Goal: Information Seeking & Learning: Find specific fact

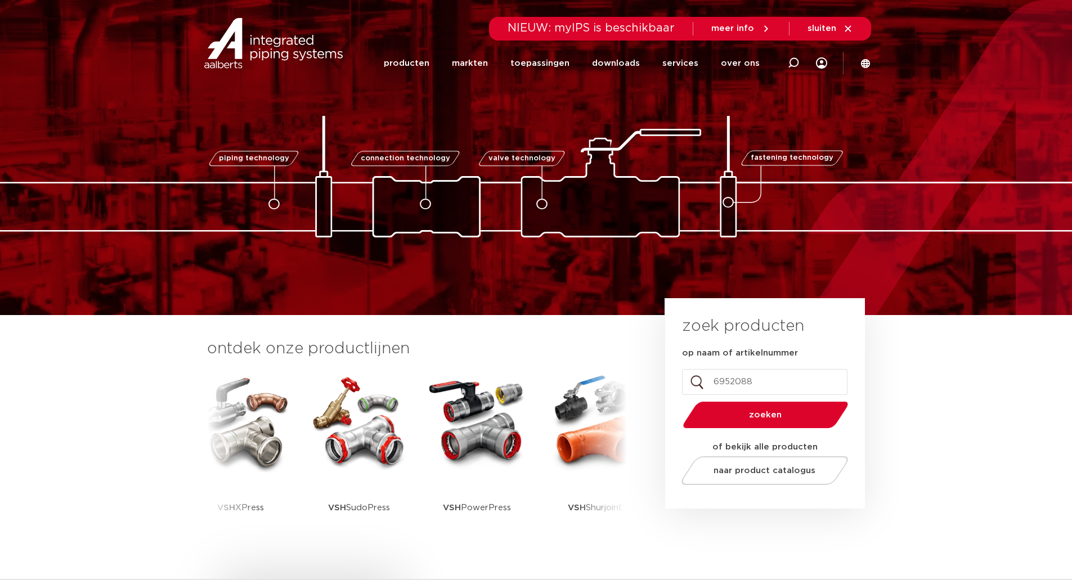
click at [755, 380] on input "6952088" at bounding box center [765, 382] width 166 height 26
type input "6"
type input "insteekdiepte"
click at [678, 401] on button "zoeken" at bounding box center [765, 415] width 175 height 29
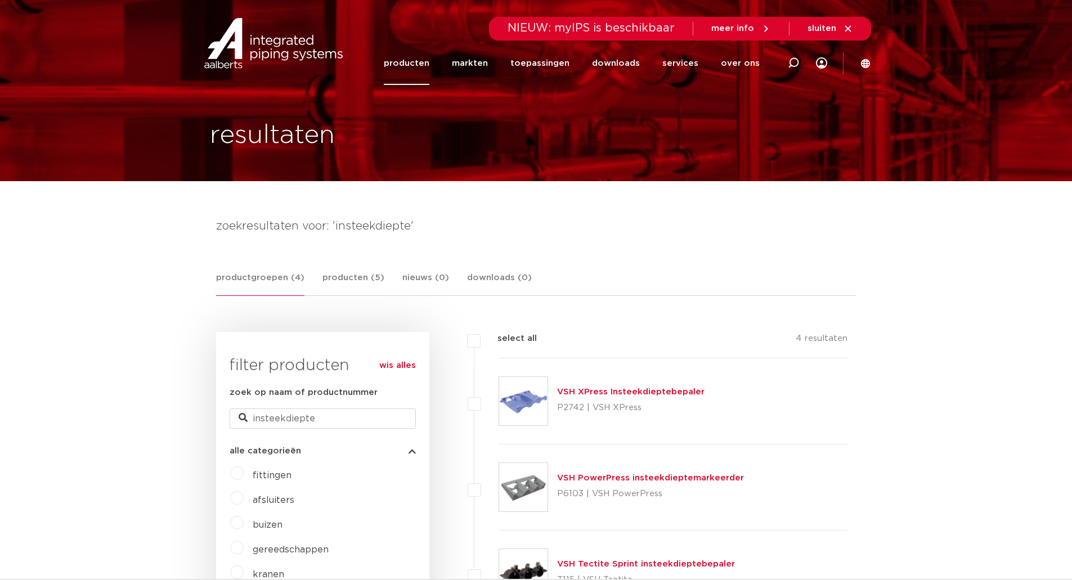
click at [518, 397] on img at bounding box center [523, 401] width 48 height 48
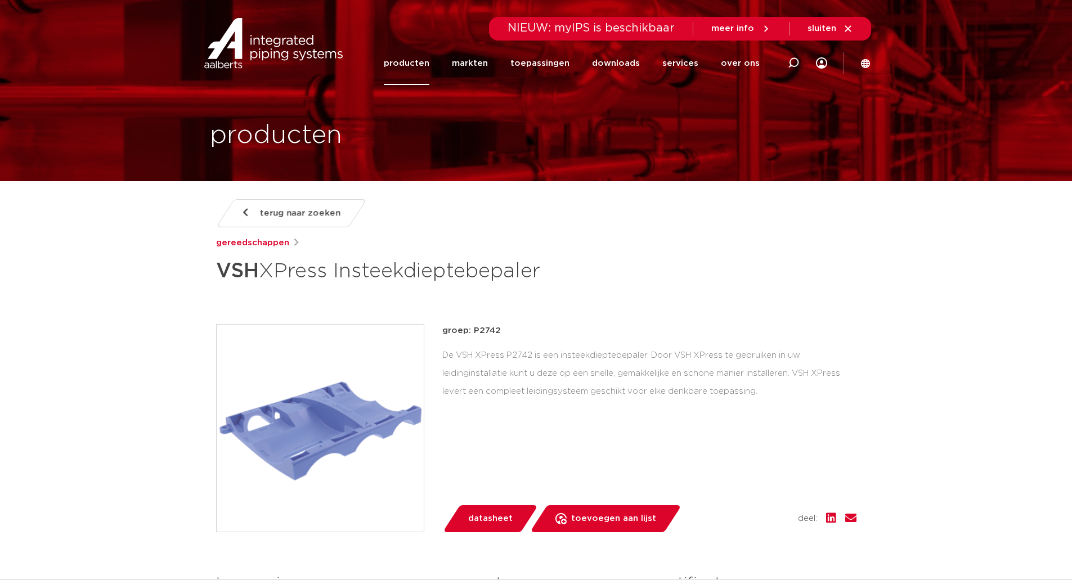
click at [499, 517] on span "datasheet" at bounding box center [490, 519] width 44 height 18
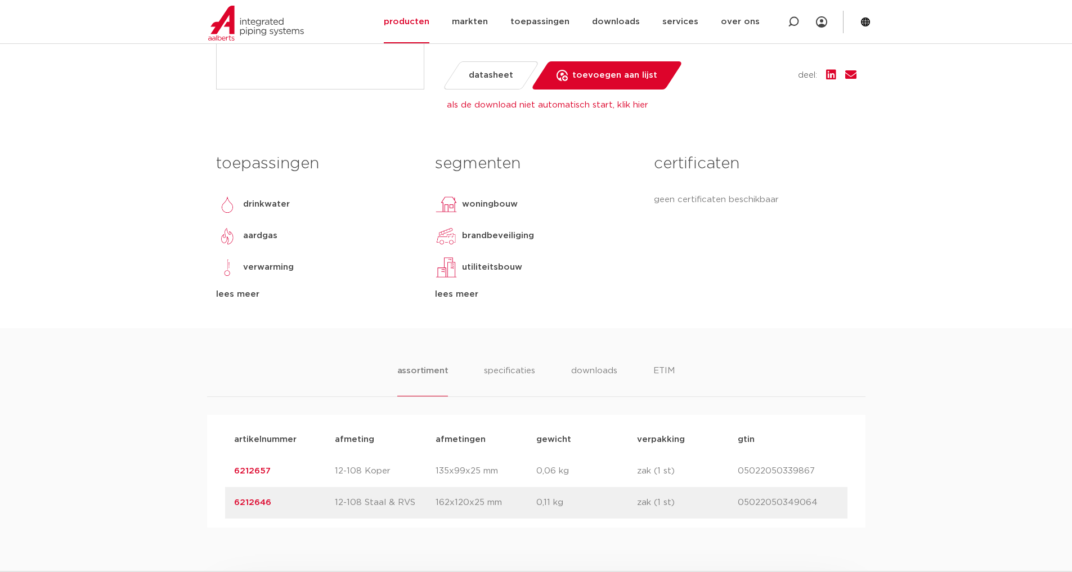
scroll to position [450, 0]
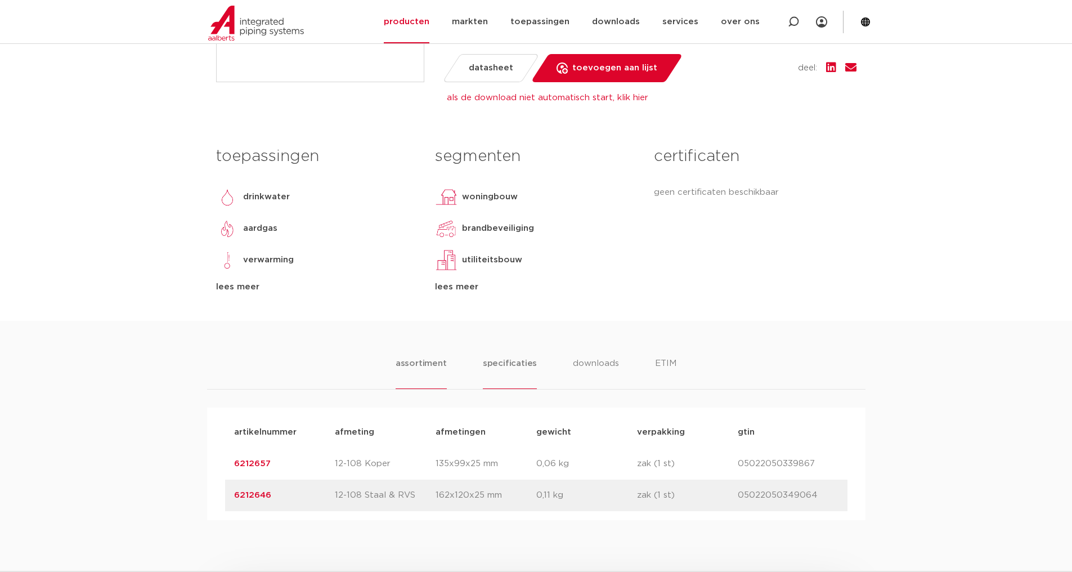
click at [495, 362] on li "specificaties" at bounding box center [510, 373] width 54 height 32
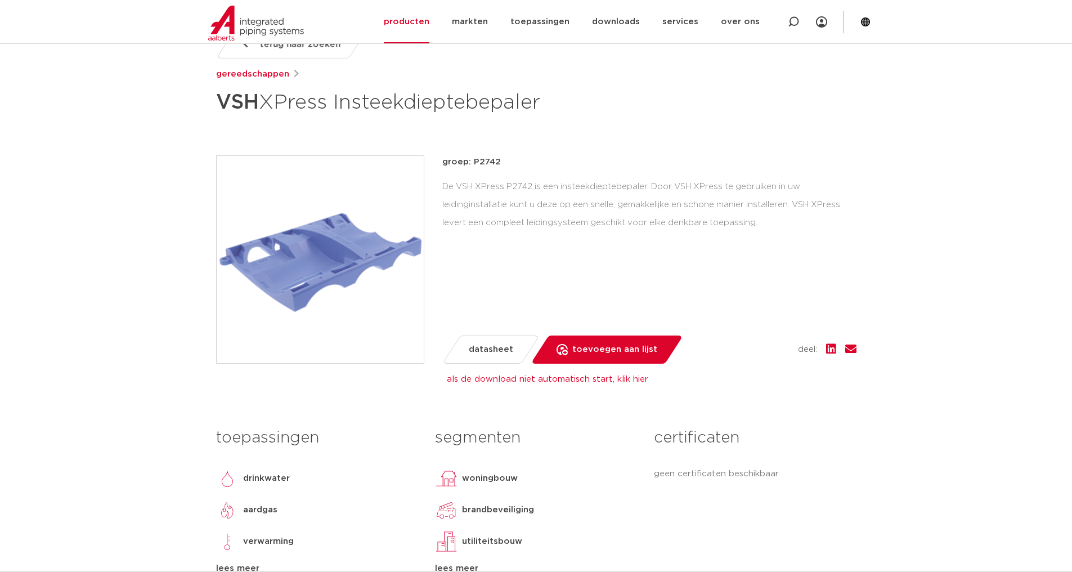
scroll to position [0, 0]
